Goal: Navigation & Orientation: Go to known website

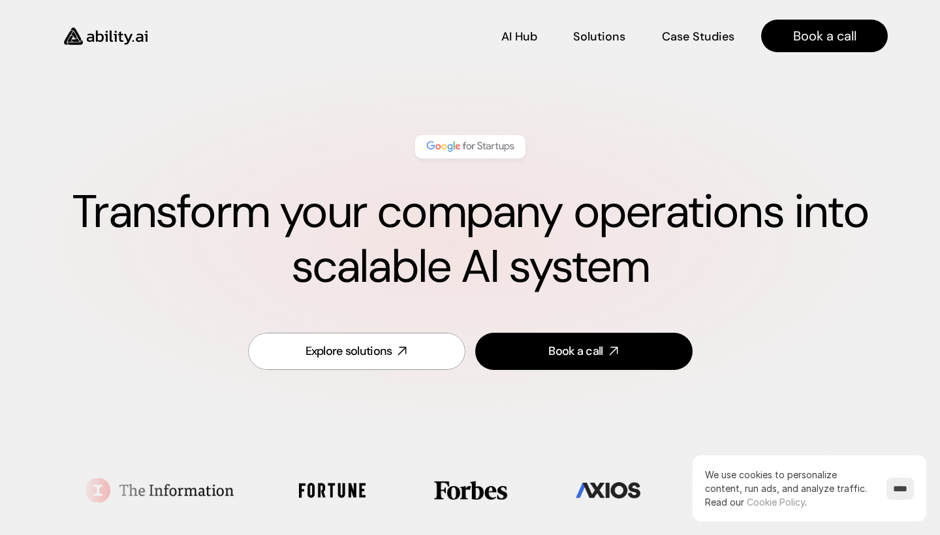
click at [886, 483] on input "****" at bounding box center [899, 489] width 27 height 22
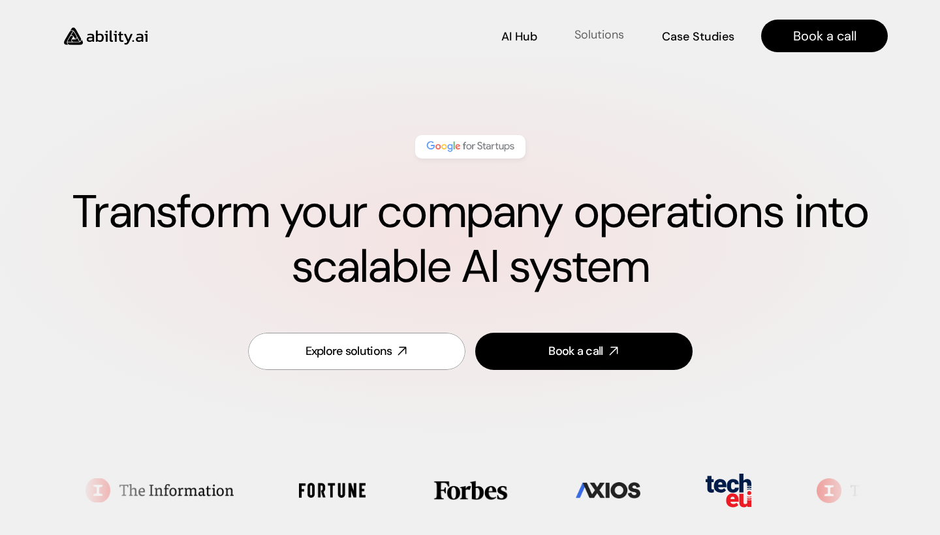
click at [606, 33] on p "Solutions" at bounding box center [599, 35] width 50 height 16
click at [480, 143] on img at bounding box center [470, 146] width 92 height 17
click at [461, 144] on img at bounding box center [470, 146] width 92 height 17
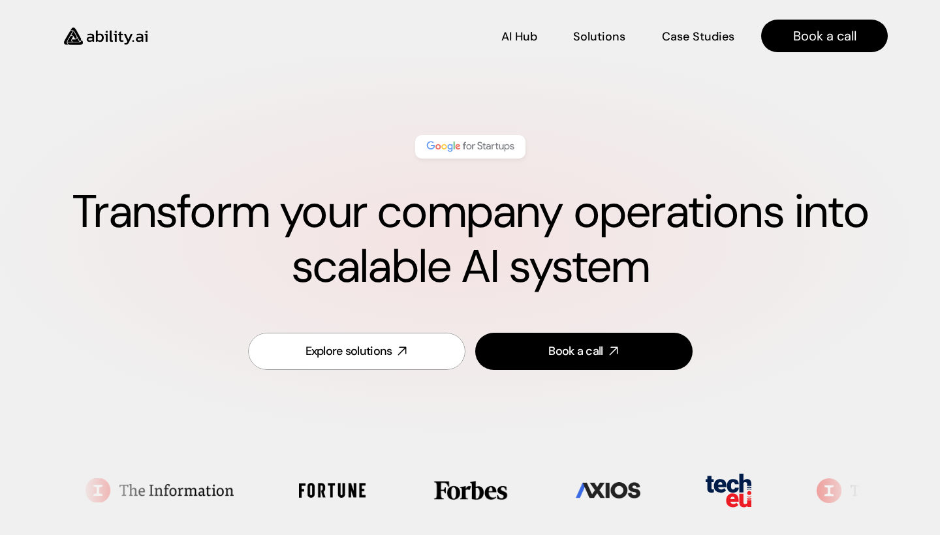
click at [461, 144] on img at bounding box center [470, 146] width 92 height 17
click at [694, 26] on link "Case Studies Case Studies" at bounding box center [698, 36] width 72 height 23
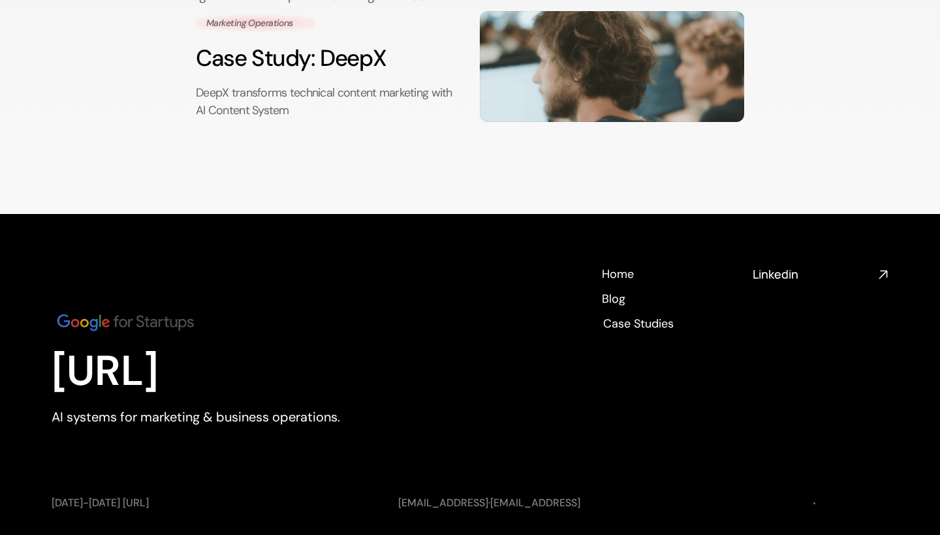
scroll to position [362, 0]
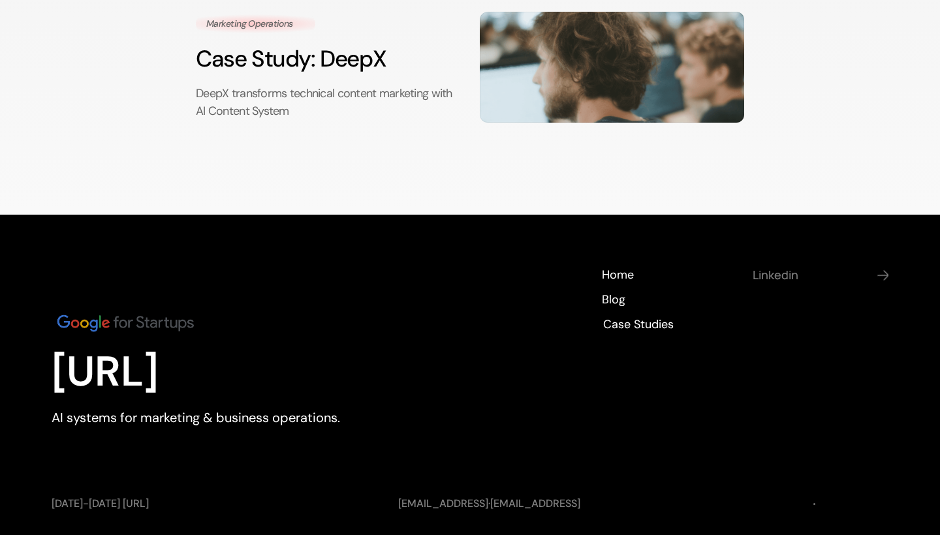
click at [765, 267] on h4 "Linkedin" at bounding box center [812, 275] width 120 height 16
click at [780, 267] on h4 "Linkedin" at bounding box center [812, 275] width 120 height 16
